Goal: Task Accomplishment & Management: Manage account settings

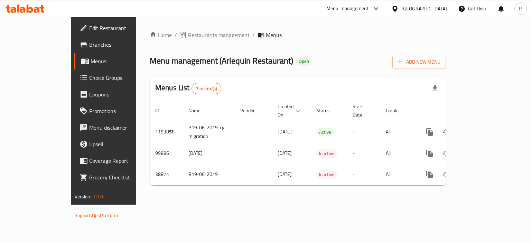
click at [484, 128] on icon "enhanced table" at bounding box center [480, 132] width 8 height 8
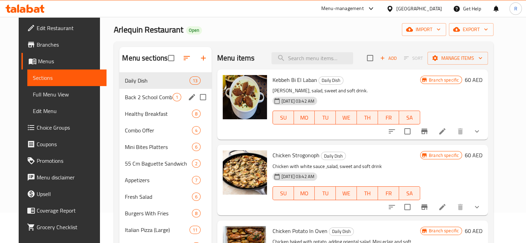
scroll to position [35, 0]
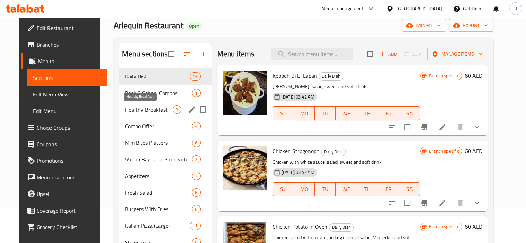
click at [140, 112] on span "Healthy Breakfast" at bounding box center [148, 109] width 47 height 8
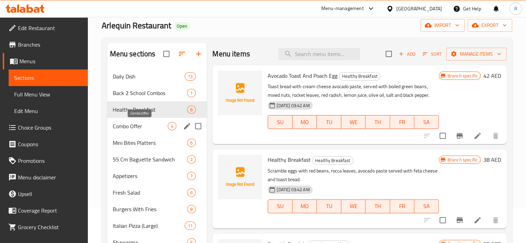
click at [121, 128] on span "Combo Offer" at bounding box center [140, 126] width 55 height 8
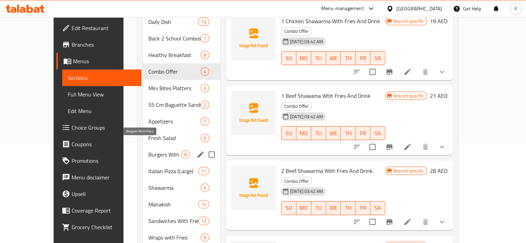
scroll to position [104, 0]
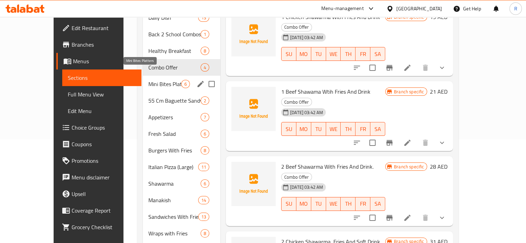
click at [148, 80] on span "Mini Bites Platters" at bounding box center [164, 84] width 33 height 8
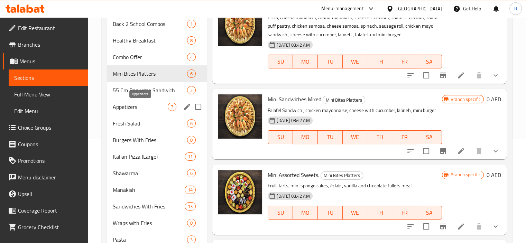
click at [128, 109] on span "Appetizers" at bounding box center [140, 107] width 55 height 8
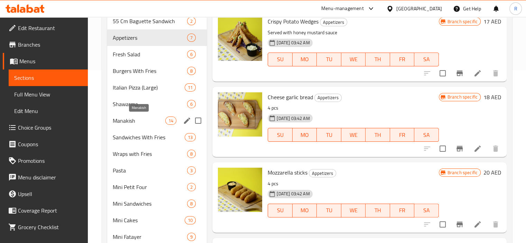
click at [130, 120] on span "Manakish" at bounding box center [139, 121] width 53 height 8
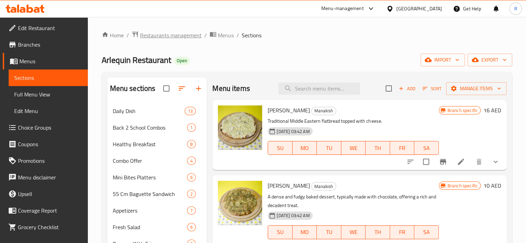
drag, startPoint x: 179, startPoint y: 27, endPoint x: 181, endPoint y: 30, distance: 4.2
click at [180, 27] on div "Home / Restaurants management / Menus / Sections Arlequin Restaurant Open impor…" at bounding box center [307, 245] width 438 height 457
click at [180, 35] on span "Restaurants management" at bounding box center [171, 35] width 62 height 8
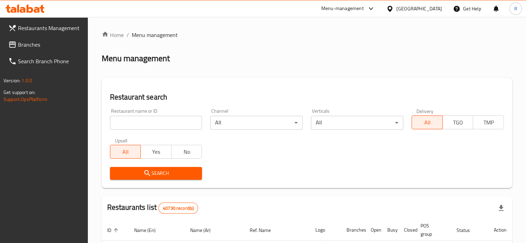
click at [151, 123] on input "search" at bounding box center [156, 123] width 92 height 14
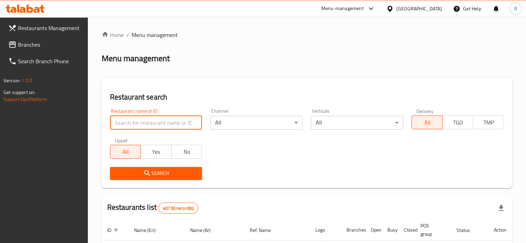
paste input "29073"
type input "29073"
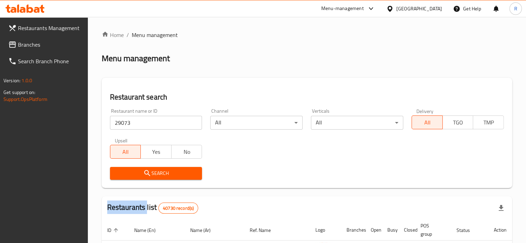
click at [163, 167] on div "Search" at bounding box center [156, 173] width 101 height 21
click at [168, 174] on span "Search" at bounding box center [156, 173] width 81 height 9
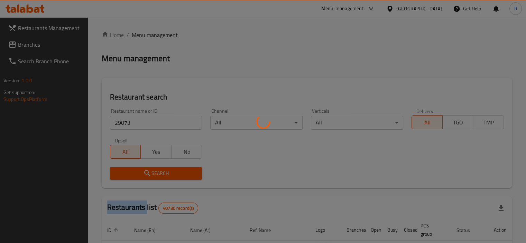
click at [168, 174] on div at bounding box center [263, 121] width 526 height 243
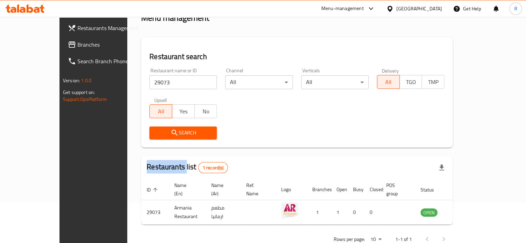
scroll to position [51, 0]
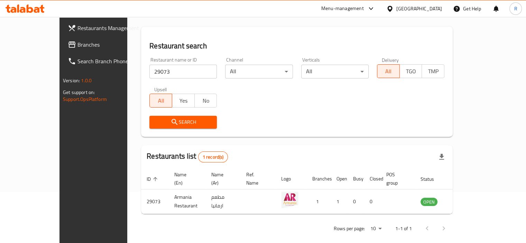
click at [269, 103] on div "Restaurant name or ID 29073 Restaurant name or ID Channel All ​ Verticals All ​…" at bounding box center [296, 93] width 303 height 80
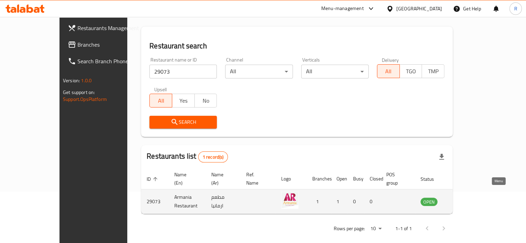
click at [465, 199] on icon "enhanced table" at bounding box center [461, 202] width 8 height 6
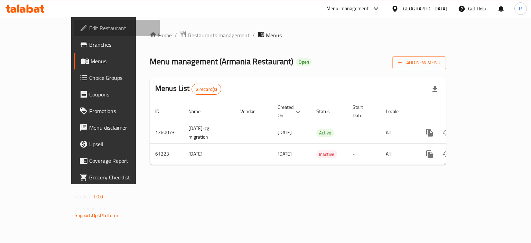
click at [89, 29] on span "Edit Restaurant" at bounding box center [121, 28] width 65 height 8
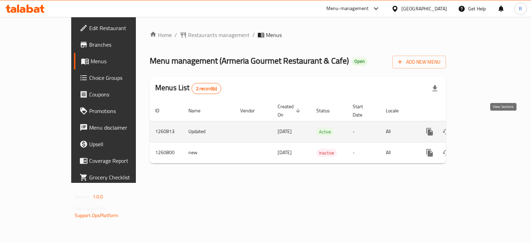
click at [484, 128] on icon "enhanced table" at bounding box center [480, 132] width 8 height 8
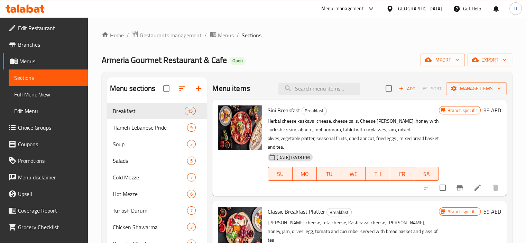
click at [38, 47] on span "Branches" at bounding box center [50, 44] width 64 height 8
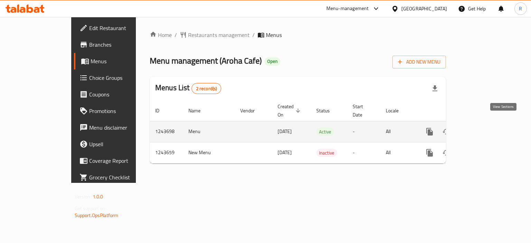
click at [484, 128] on icon "enhanced table" at bounding box center [480, 132] width 8 height 8
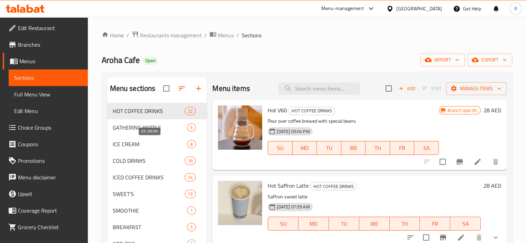
scroll to position [69, 0]
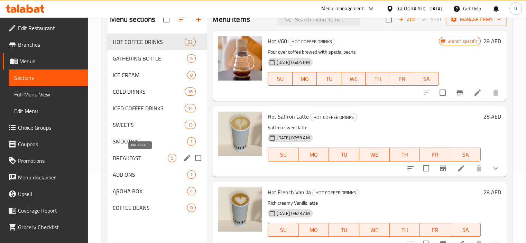
drag, startPoint x: 144, startPoint y: 162, endPoint x: 205, endPoint y: 170, distance: 61.4
click at [144, 161] on span "BREAKFAST" at bounding box center [140, 158] width 55 height 8
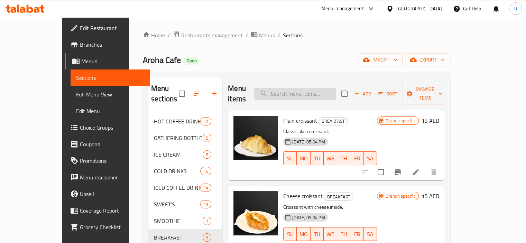
click at [310, 88] on input "search" at bounding box center [295, 94] width 82 height 12
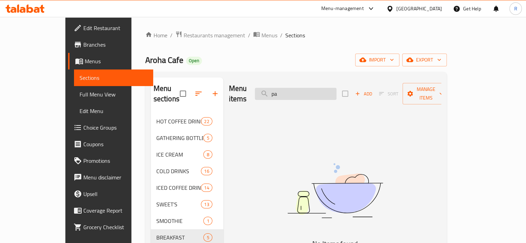
type input "p"
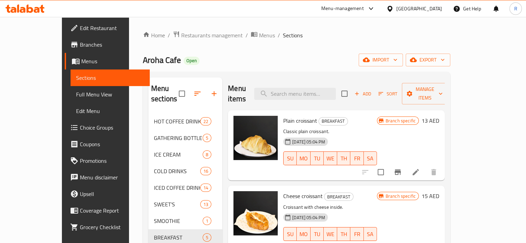
click at [305, 53] on div "Home / Restaurants management / Menus / Sections Aroha Cafe Open import export …" at bounding box center [296, 178] width 307 height 295
click at [65, 36] on link "Edit Restaurant" at bounding box center [107, 28] width 85 height 17
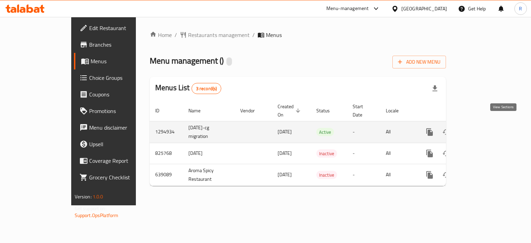
click at [484, 128] on icon "enhanced table" at bounding box center [480, 132] width 8 height 8
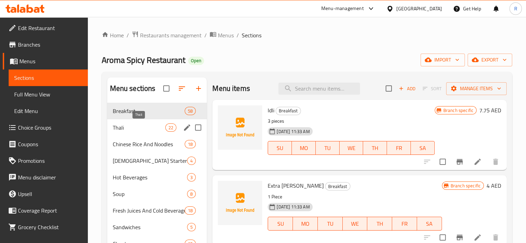
scroll to position [35, 0]
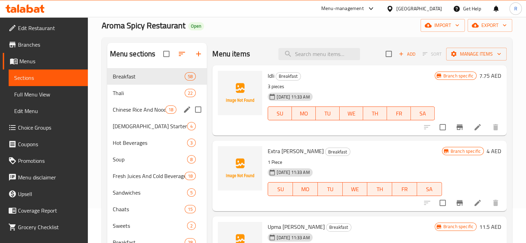
click at [129, 109] on span "Chinese Rice And Noodles" at bounding box center [139, 109] width 53 height 8
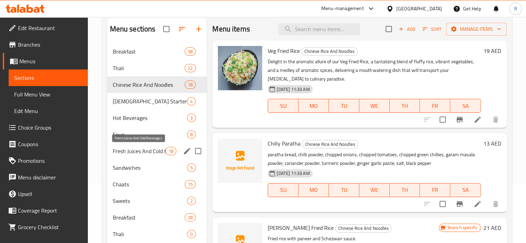
scroll to position [69, 0]
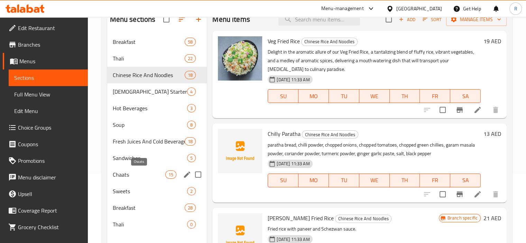
drag, startPoint x: 129, startPoint y: 174, endPoint x: 169, endPoint y: 60, distance: 120.8
click at [130, 174] on span "Chaats" at bounding box center [139, 175] width 53 height 8
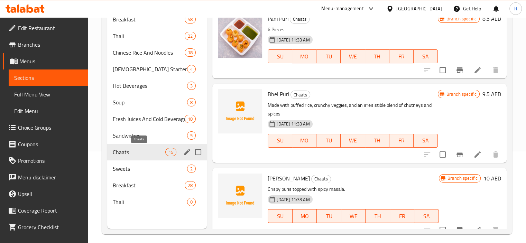
scroll to position [97, 0]
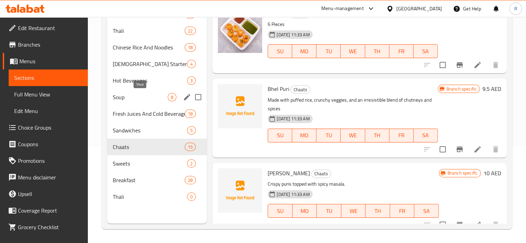
click at [123, 101] on span "Soup" at bounding box center [140, 97] width 55 height 8
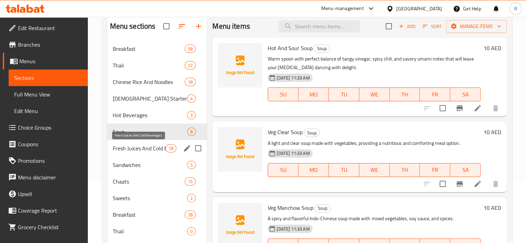
scroll to position [28, 0]
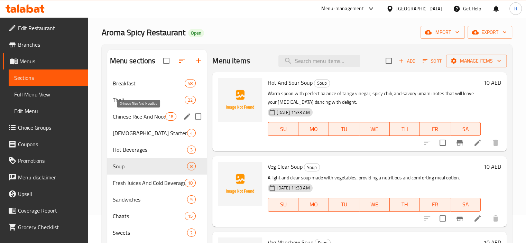
click at [146, 117] on span "Chinese Rice And Noodles" at bounding box center [139, 116] width 53 height 8
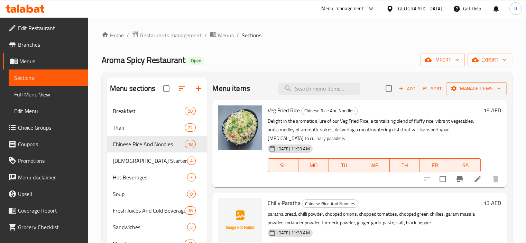
click at [151, 35] on span "Restaurants management" at bounding box center [171, 35] width 62 height 8
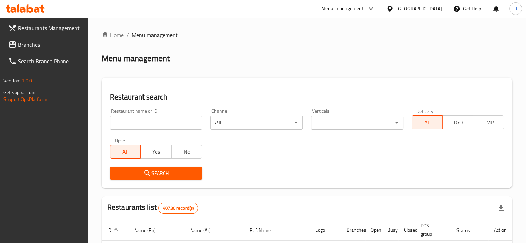
click at [151, 119] on input "search" at bounding box center [156, 123] width 92 height 14
paste input "21267"
type input "21267"
drag, startPoint x: 160, startPoint y: 172, endPoint x: 176, endPoint y: 165, distance: 17.3
click at [160, 172] on span "Search" at bounding box center [156, 173] width 81 height 9
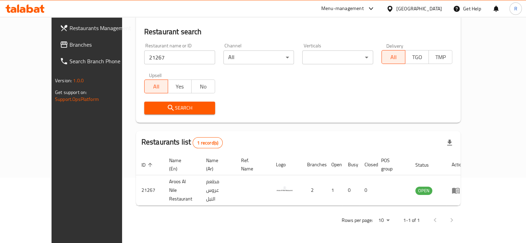
scroll to position [51, 0]
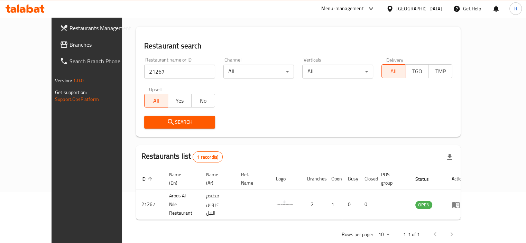
click at [255, 121] on div "Search" at bounding box center [298, 122] width 316 height 21
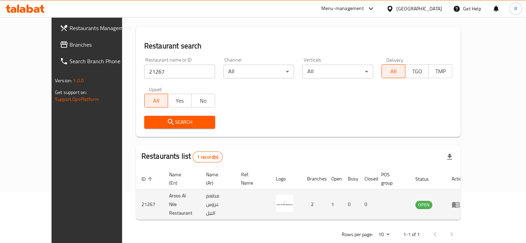
click at [460, 201] on icon "enhanced table" at bounding box center [456, 205] width 8 height 8
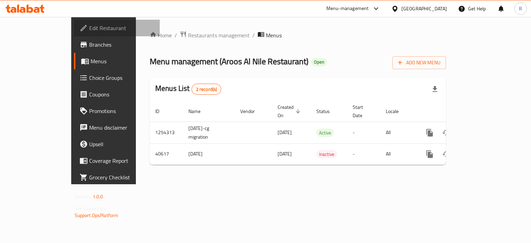
click at [89, 27] on span "Edit Restaurant" at bounding box center [121, 28] width 65 height 8
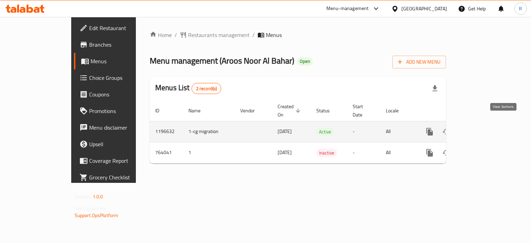
click at [488, 123] on link "enhanced table" at bounding box center [479, 131] width 17 height 17
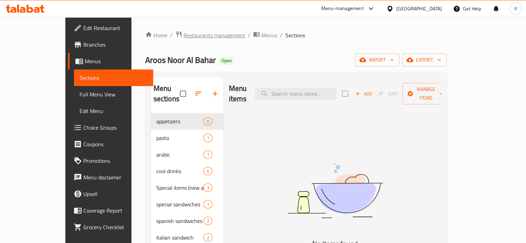
click at [184, 36] on span "Restaurants management" at bounding box center [215, 35] width 62 height 8
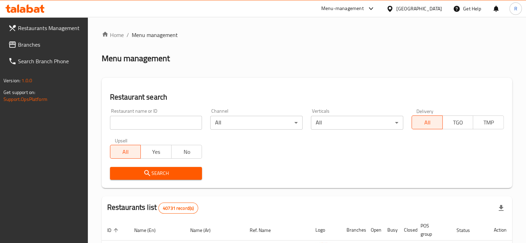
click at [155, 123] on input "search" at bounding box center [156, 123] width 92 height 14
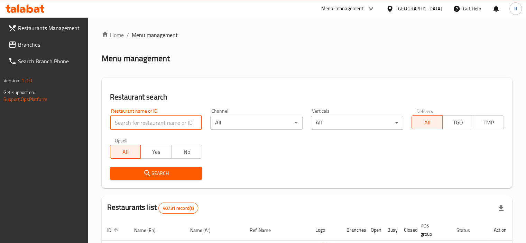
paste input "683839"
type input "683839"
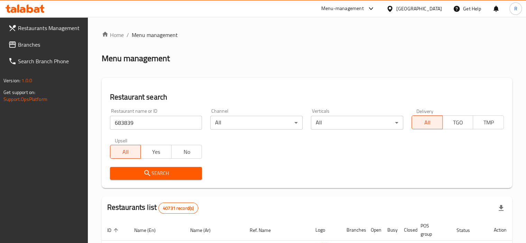
drag, startPoint x: 158, startPoint y: 169, endPoint x: 163, endPoint y: 169, distance: 4.5
click at [158, 169] on span "Search" at bounding box center [156, 173] width 81 height 9
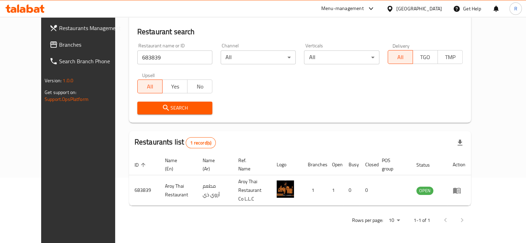
scroll to position [59, 0]
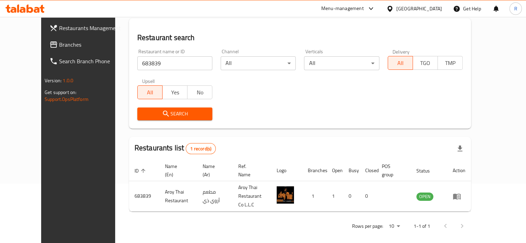
click at [266, 141] on div "Restaurants list 1 record(s)" at bounding box center [300, 149] width 342 height 24
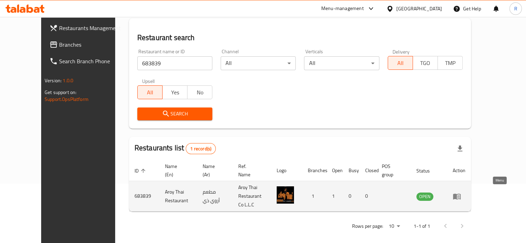
click at [461, 194] on icon "enhanced table" at bounding box center [457, 197] width 8 height 6
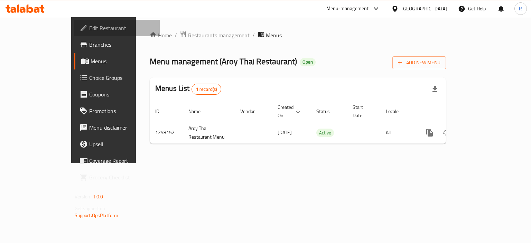
click at [89, 27] on span "Edit Restaurant" at bounding box center [121, 28] width 65 height 8
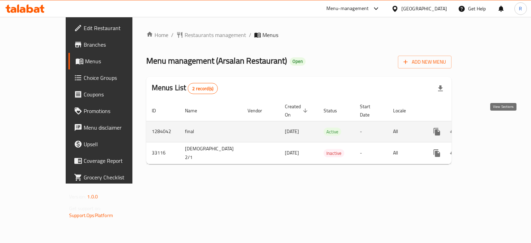
click at [491, 128] on icon "enhanced table" at bounding box center [487, 132] width 8 height 8
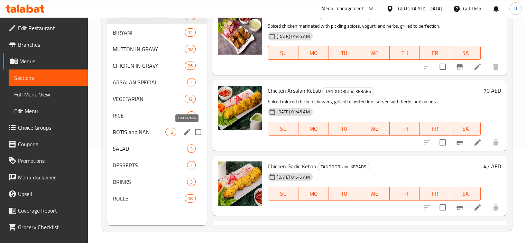
scroll to position [97, 0]
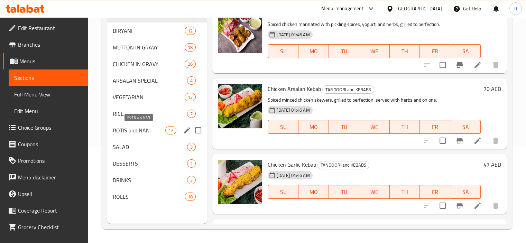
click at [157, 130] on span "ROTIS and NAN" at bounding box center [139, 130] width 53 height 8
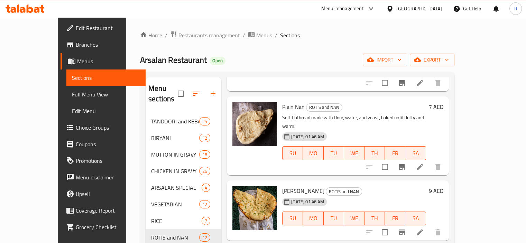
click at [76, 31] on span "Edit Restaurant" at bounding box center [108, 28] width 64 height 8
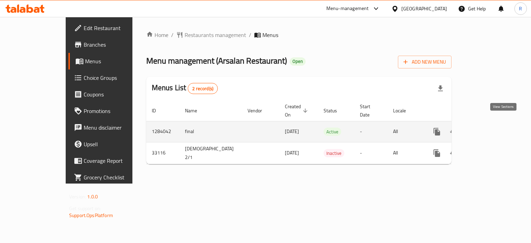
click at [490, 129] on icon "enhanced table" at bounding box center [487, 132] width 6 height 6
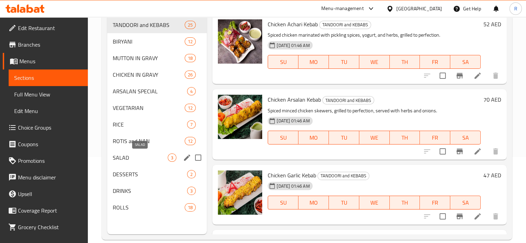
scroll to position [97, 0]
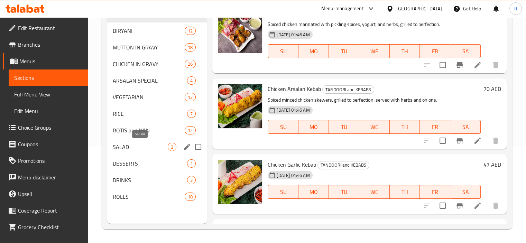
click at [158, 149] on span "SALAD" at bounding box center [140, 147] width 55 height 8
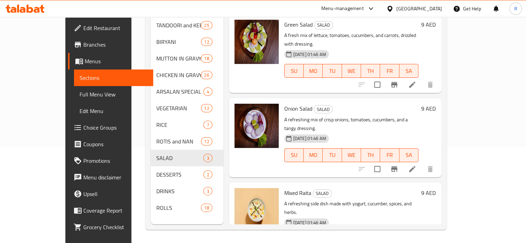
scroll to position [97, 0]
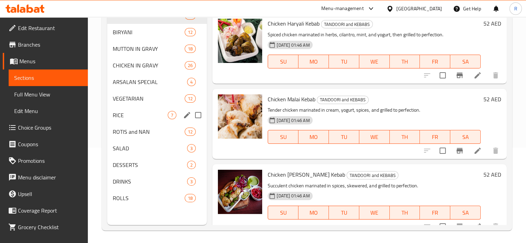
scroll to position [97, 0]
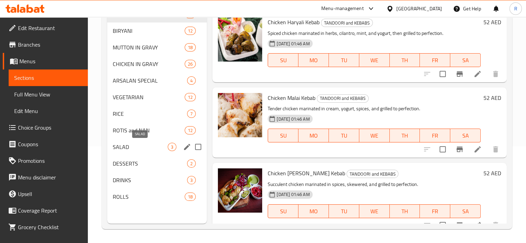
click at [133, 147] on span "SALAD" at bounding box center [140, 147] width 55 height 8
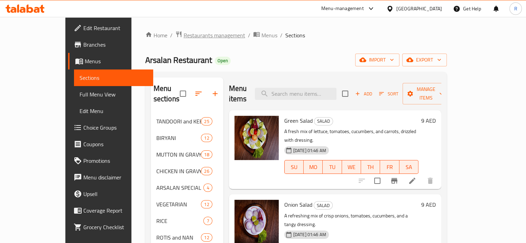
click at [184, 35] on span "Restaurants management" at bounding box center [215, 35] width 62 height 8
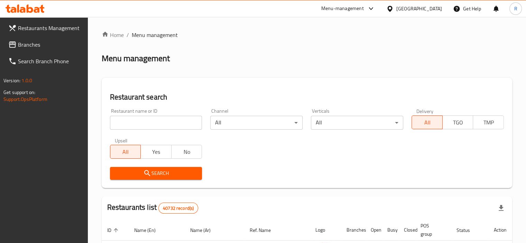
click at [46, 25] on span "Restaurants Management" at bounding box center [50, 28] width 64 height 8
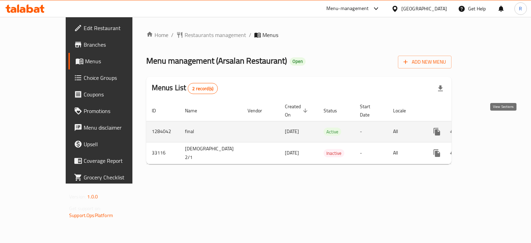
click at [491, 128] on icon "enhanced table" at bounding box center [487, 132] width 8 height 8
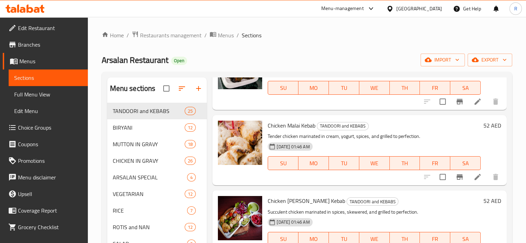
click at [37, 28] on span "Edit Restaurant" at bounding box center [50, 28] width 64 height 8
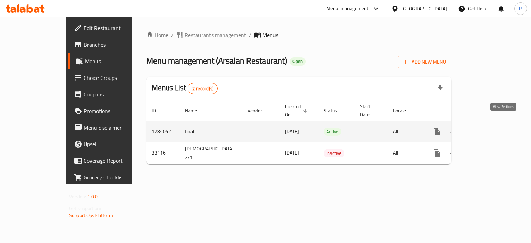
click at [495, 123] on link "enhanced table" at bounding box center [487, 131] width 17 height 17
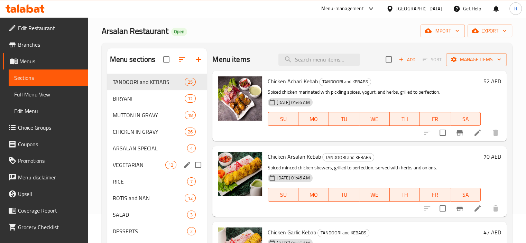
scroll to position [97, 0]
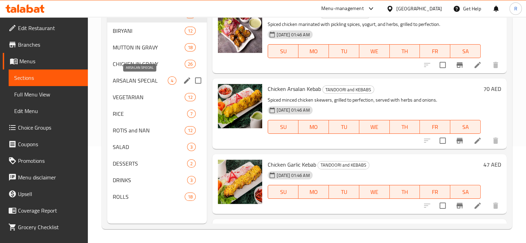
click at [145, 80] on span "ARSALAN SPECIAL" at bounding box center [140, 80] width 55 height 8
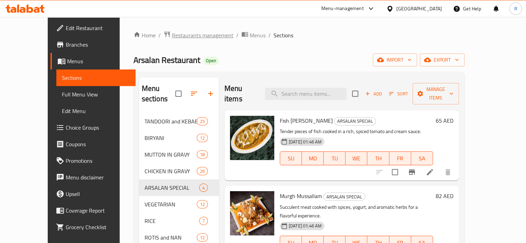
click at [172, 38] on span "Restaurants management" at bounding box center [203, 35] width 62 height 8
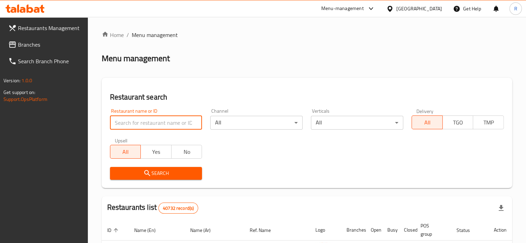
click at [149, 119] on input "search" at bounding box center [156, 123] width 92 height 14
paste input "15743"
type input "15743"
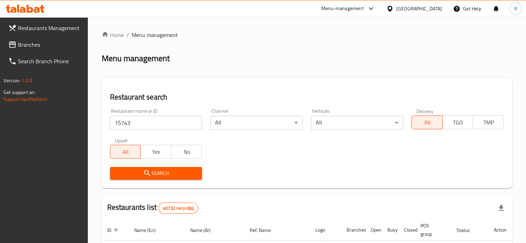
drag, startPoint x: 149, startPoint y: 171, endPoint x: 198, endPoint y: 167, distance: 48.9
click at [149, 170] on icon "submit" at bounding box center [147, 173] width 8 height 8
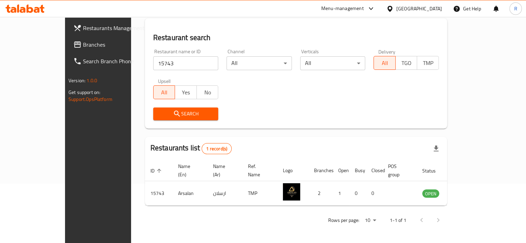
scroll to position [51, 0]
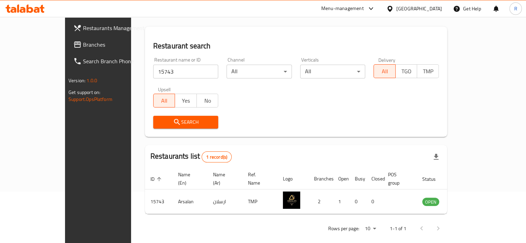
click at [249, 124] on div "Search" at bounding box center [296, 122] width 294 height 21
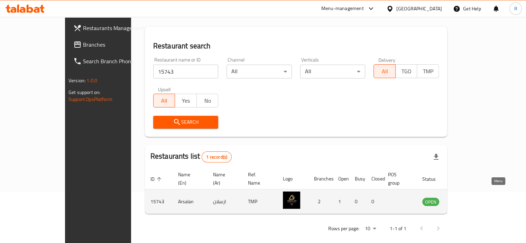
click at [467, 199] on icon "enhanced table" at bounding box center [463, 202] width 8 height 6
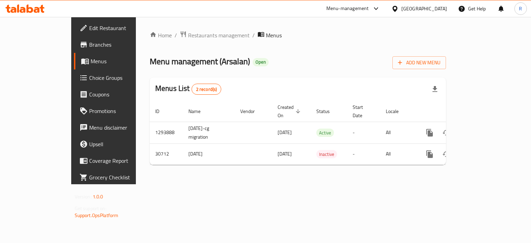
click at [89, 26] on span "Edit Restaurant" at bounding box center [121, 28] width 65 height 8
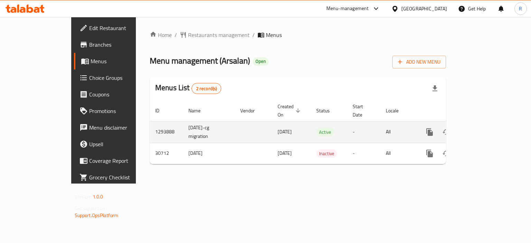
click at [484, 128] on icon "enhanced table" at bounding box center [480, 132] width 8 height 8
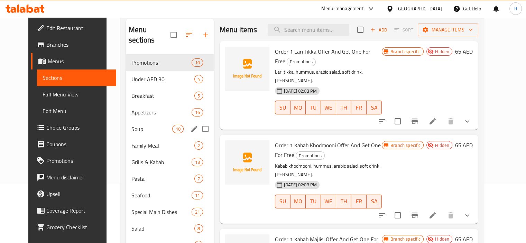
scroll to position [45, 0]
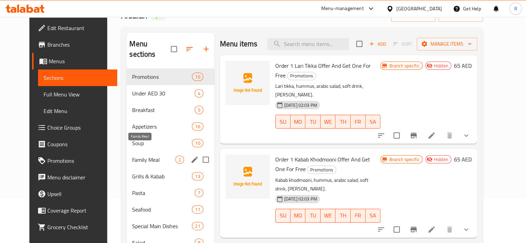
click at [133, 156] on span "Family Meal" at bounding box center [153, 160] width 43 height 8
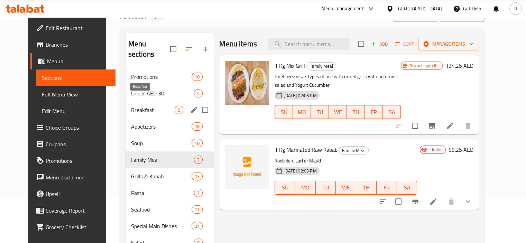
drag, startPoint x: 138, startPoint y: 98, endPoint x: 139, endPoint y: 102, distance: 3.5
click at [139, 106] on span "Breakfast" at bounding box center [153, 110] width 44 height 8
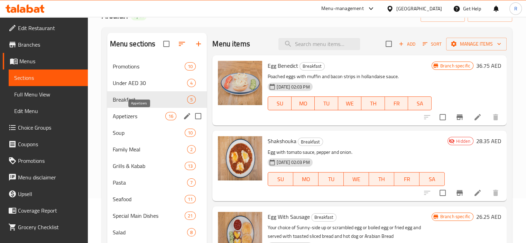
click at [136, 114] on span "Appetizers" at bounding box center [139, 116] width 53 height 8
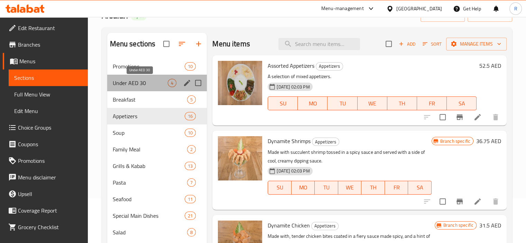
click at [145, 86] on span "Under AED 30" at bounding box center [140, 83] width 55 height 8
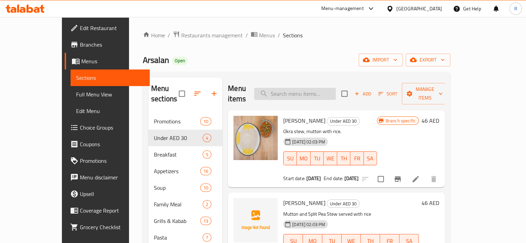
click at [300, 88] on input "search" at bounding box center [295, 94] width 82 height 12
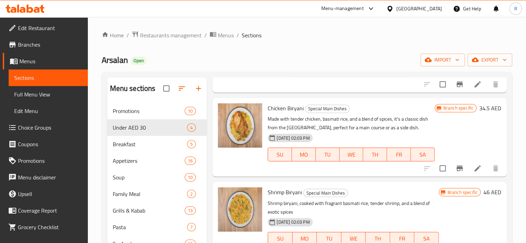
scroll to position [173, 0]
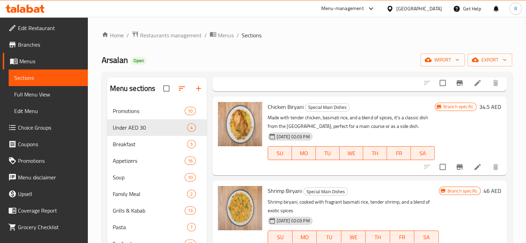
type input "bir"
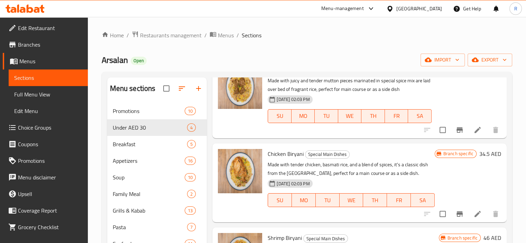
scroll to position [138, 0]
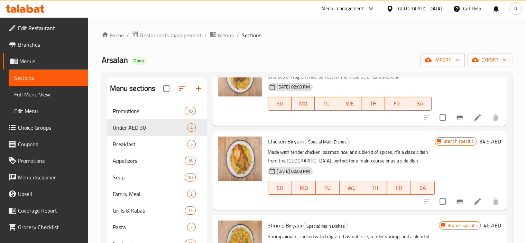
click at [50, 26] on span "Edit Restaurant" at bounding box center [50, 28] width 64 height 8
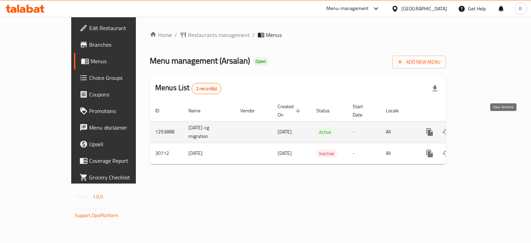
click at [484, 128] on icon "enhanced table" at bounding box center [480, 132] width 8 height 8
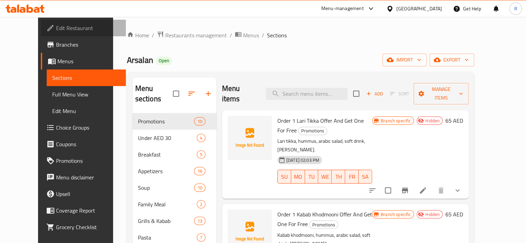
click at [56, 28] on span "Edit Restaurant" at bounding box center [88, 28] width 64 height 8
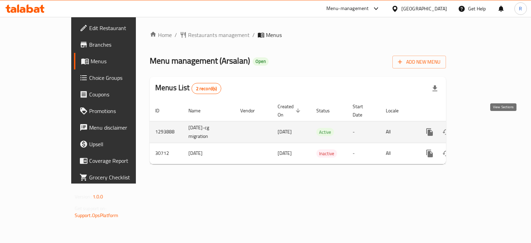
click at [488, 124] on link "enhanced table" at bounding box center [479, 132] width 17 height 17
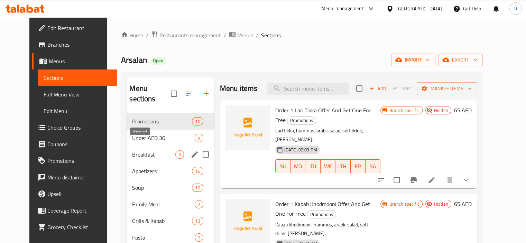
drag, startPoint x: 148, startPoint y: 144, endPoint x: 159, endPoint y: 141, distance: 11.1
click at [148, 150] on span "Breakfast" at bounding box center [153, 154] width 43 height 8
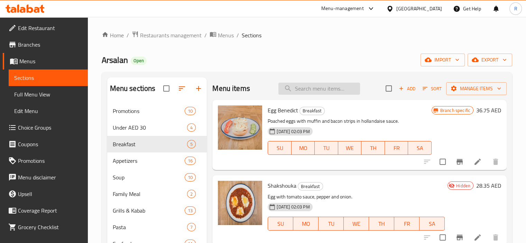
click at [303, 88] on input "search" at bounding box center [319, 89] width 82 height 12
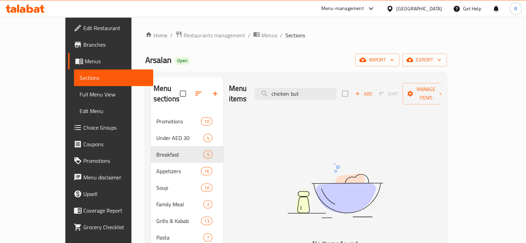
type input "chicken but"
click at [184, 37] on span "Restaurants management" at bounding box center [215, 35] width 62 height 8
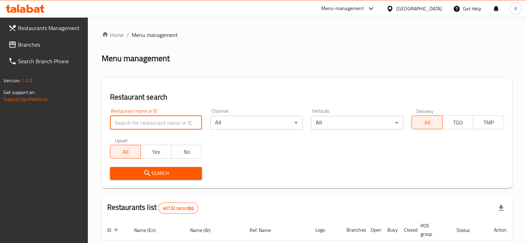
click at [145, 120] on input "search" at bounding box center [156, 123] width 92 height 14
paste input "11795"
type input "11795"
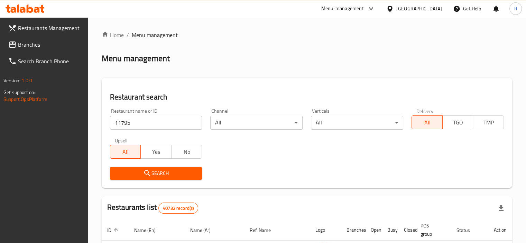
click at [149, 174] on icon "submit" at bounding box center [147, 173] width 8 height 8
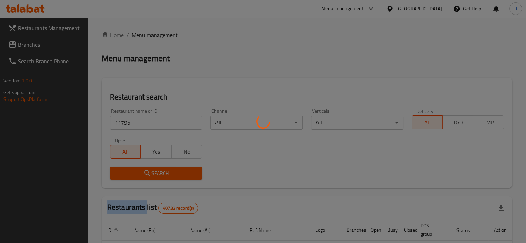
drag, startPoint x: 149, startPoint y: 173, endPoint x: 280, endPoint y: 173, distance: 131.4
click at [150, 173] on div at bounding box center [263, 121] width 526 height 243
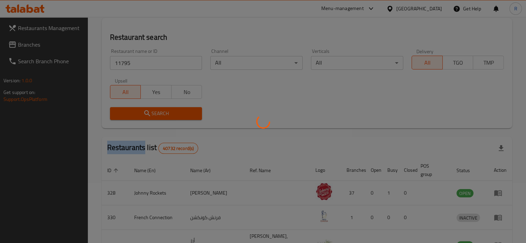
scroll to position [22, 0]
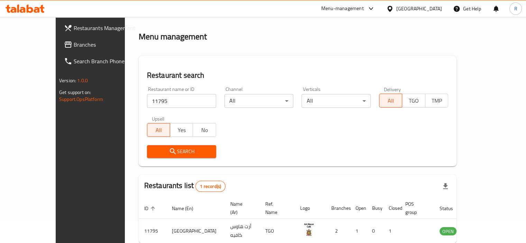
click at [270, 147] on div "Search" at bounding box center [298, 151] width 310 height 21
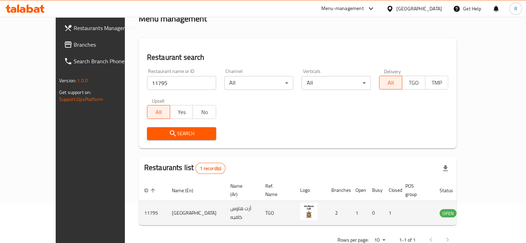
scroll to position [51, 0]
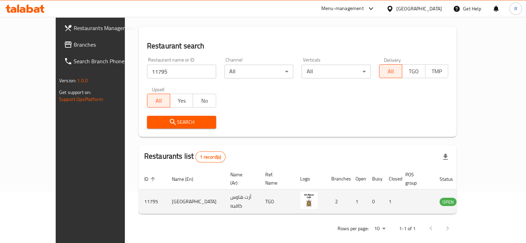
click at [484, 197] on icon "enhanced table" at bounding box center [480, 201] width 8 height 8
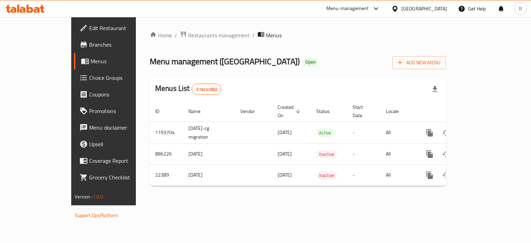
click at [89, 28] on span "Edit Restaurant" at bounding box center [121, 28] width 65 height 8
